Goal: Complete application form: Complete application form

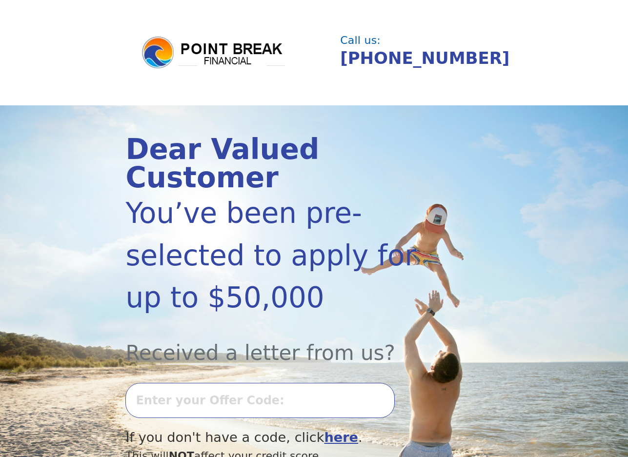
click at [222, 383] on input "text" at bounding box center [259, 400] width 269 height 35
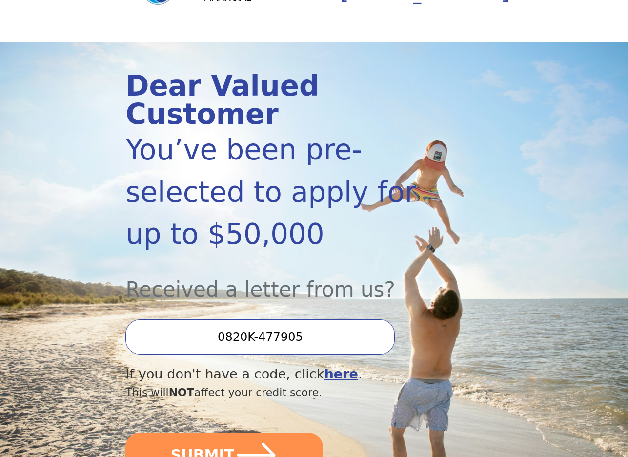
scroll to position [65, 0]
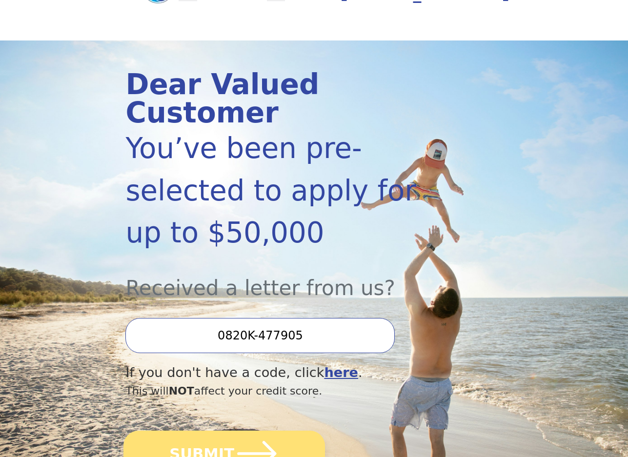
type input "0820K-477905"
click at [225, 431] on button "SUBMIT" at bounding box center [223, 454] width 201 height 46
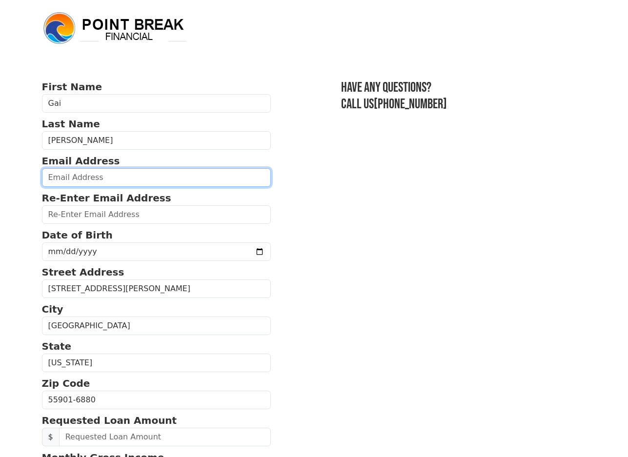
click at [76, 177] on input "email" at bounding box center [156, 177] width 229 height 19
type input "[EMAIL_ADDRESS][DOMAIN_NAME]"
type input "[PHONE_NUMBER]"
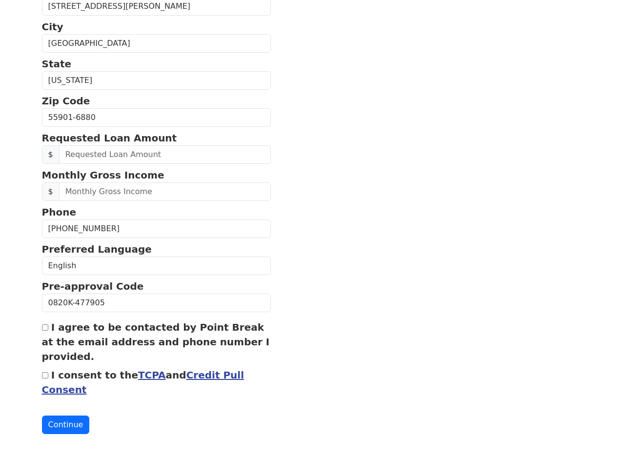
click at [43, 326] on input "I agree to be contacted by Point Break at the email address and phone number I …" at bounding box center [45, 327] width 6 height 6
checkbox input "true"
click at [43, 378] on input "I consent to the TCPA and Credit Pull Consent" at bounding box center [45, 375] width 6 height 6
checkbox input "true"
click at [73, 426] on button "Continue" at bounding box center [66, 424] width 48 height 19
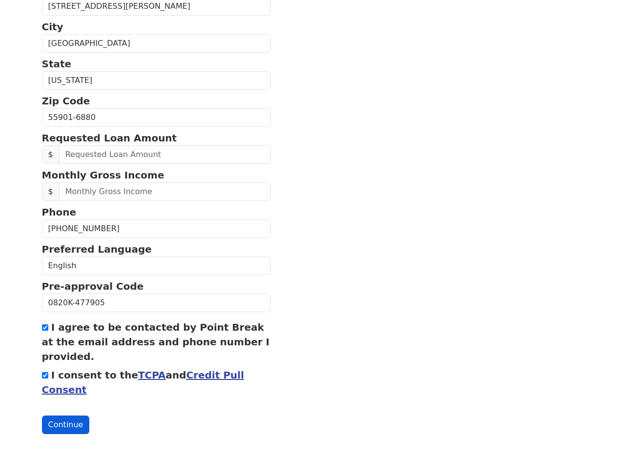
scroll to position [296, 0]
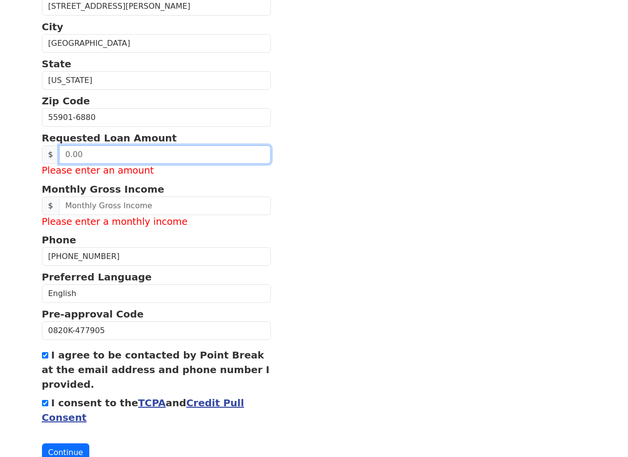
click at [88, 156] on input "text" at bounding box center [165, 154] width 212 height 19
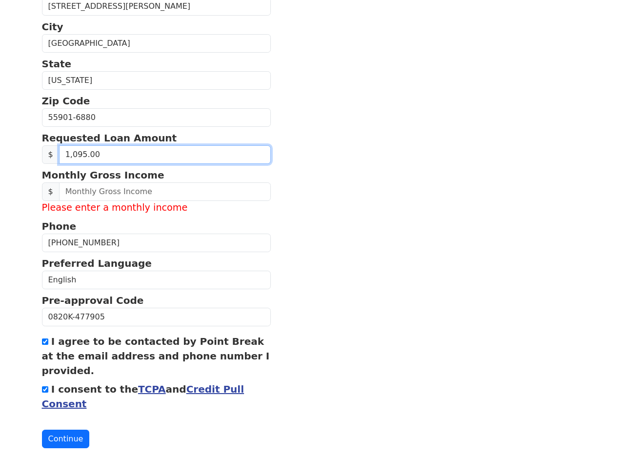
drag, startPoint x: 99, startPoint y: 154, endPoint x: 59, endPoint y: 156, distance: 40.0
click at [59, 156] on input "1,095.00" at bounding box center [165, 154] width 212 height 19
click at [99, 154] on input "1,095.00" at bounding box center [165, 154] width 212 height 19
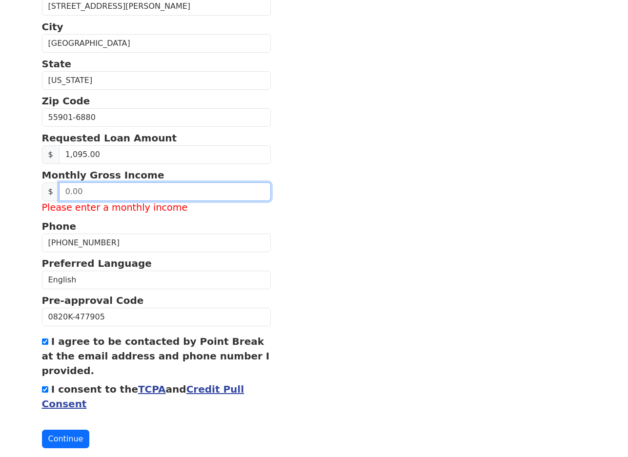
click at [76, 193] on input "text" at bounding box center [165, 191] width 212 height 19
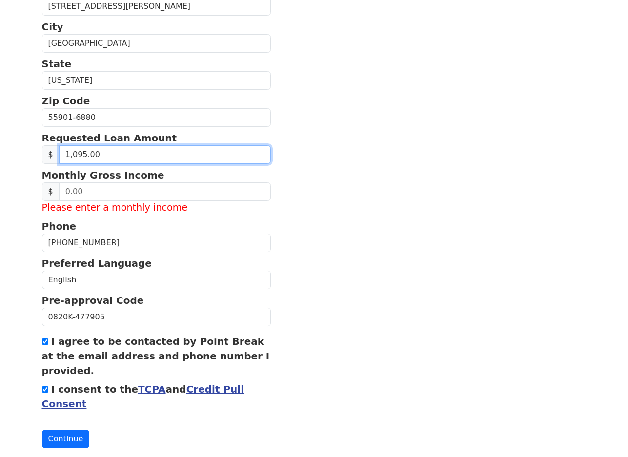
click at [104, 154] on input "1,095.00" at bounding box center [165, 154] width 212 height 19
type input "30,000.00"
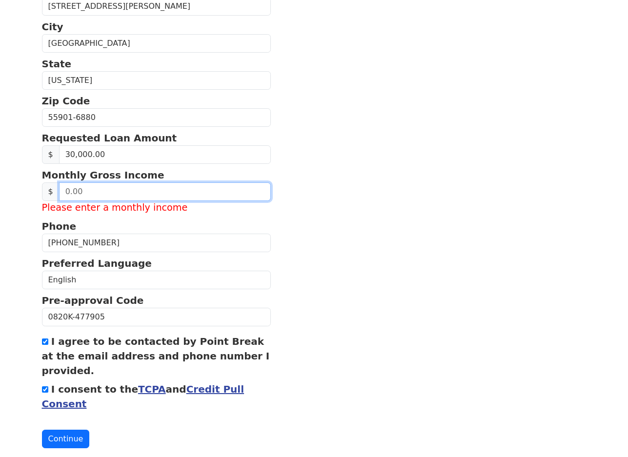
click at [73, 192] on input "text" at bounding box center [165, 191] width 212 height 19
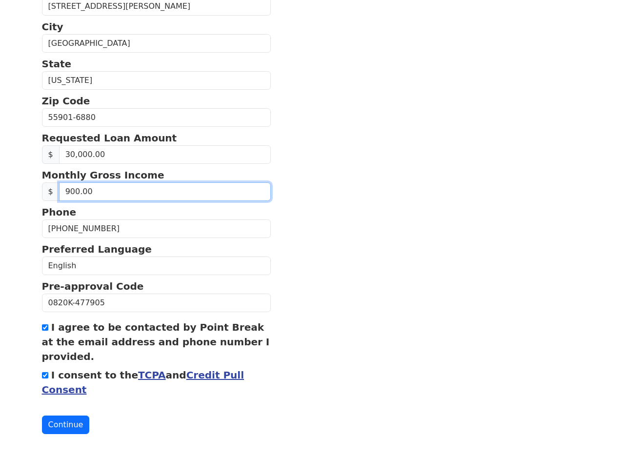
type input "9,000.00"
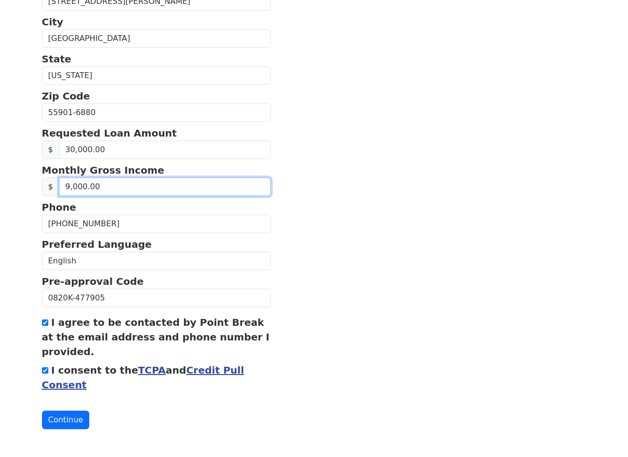
scroll to position [303, 0]
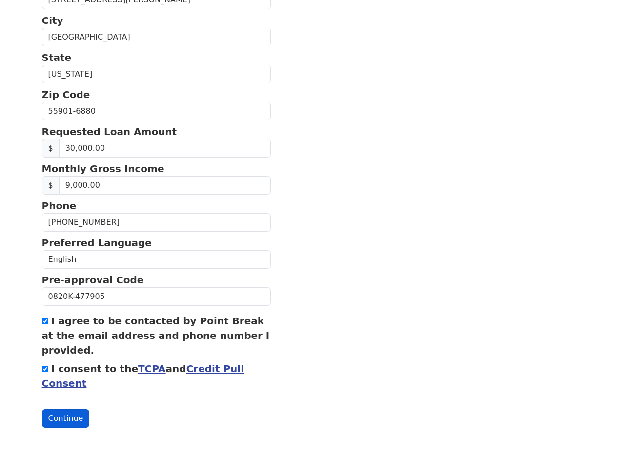
click at [59, 417] on button "Continue" at bounding box center [66, 418] width 48 height 19
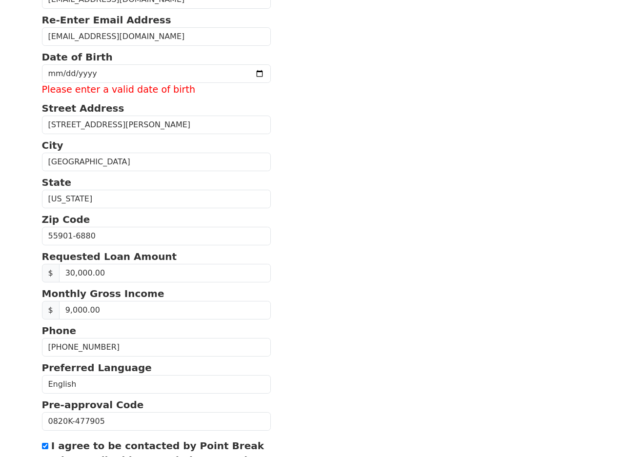
scroll to position [173, 0]
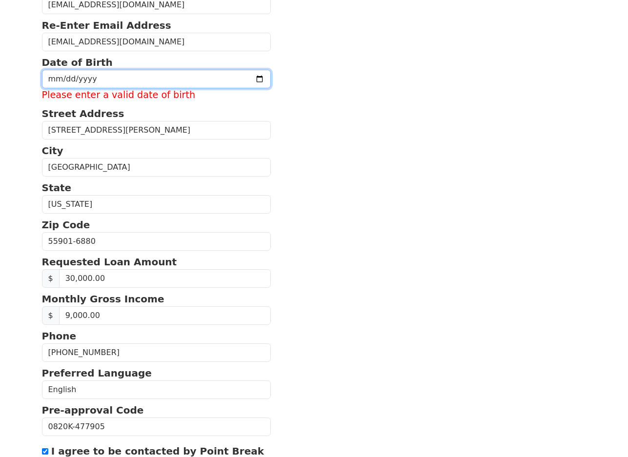
click at [112, 79] on input "date" at bounding box center [156, 79] width 229 height 19
type input "[DATE]"
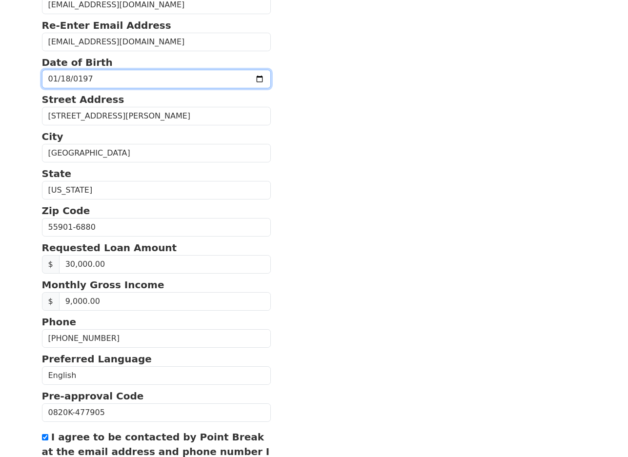
click at [151, 81] on input "[DATE]" at bounding box center [156, 79] width 229 height 19
click at [363, 249] on section "First Name Gai Last Name [PERSON_NAME] Email Address [EMAIL_ADDRESS][DOMAIN_NAM…" at bounding box center [314, 225] width 544 height 637
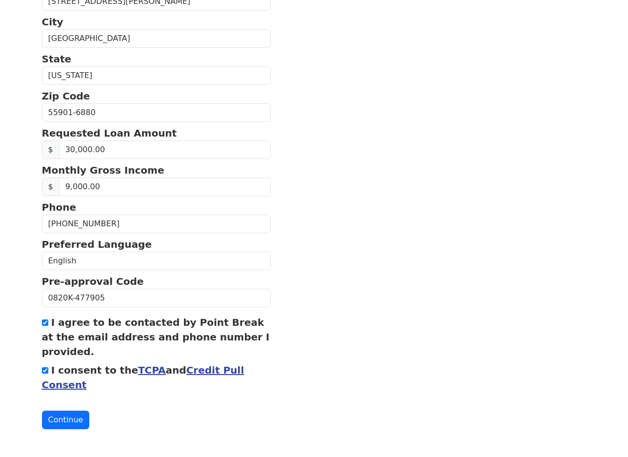
scroll to position [289, 0]
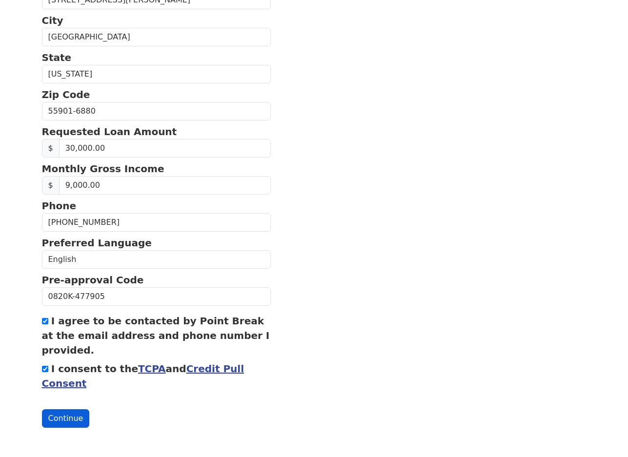
click at [69, 418] on button "Continue" at bounding box center [66, 418] width 48 height 19
